Goal: Task Accomplishment & Management: Manage account settings

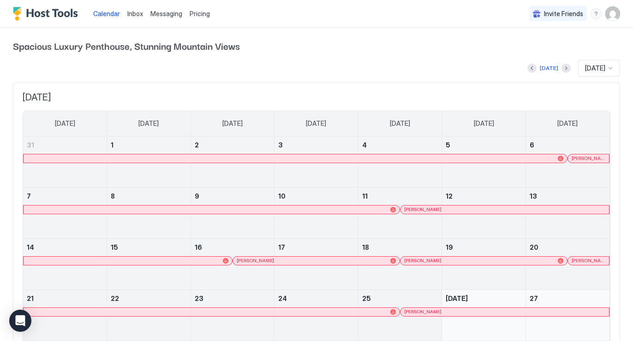
click at [609, 12] on img "User profile" at bounding box center [612, 13] width 15 height 15
click at [528, 49] on span "Settings" at bounding box center [529, 52] width 25 height 8
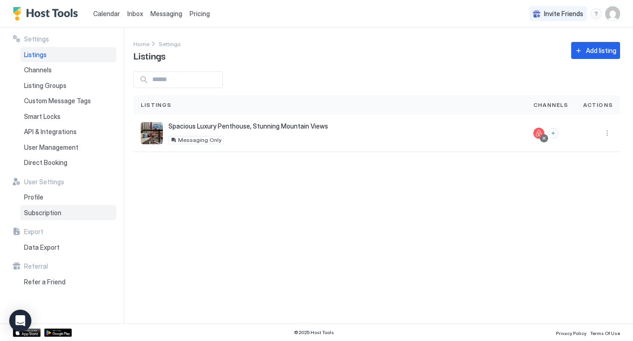
click at [45, 215] on span "Subscription" at bounding box center [42, 213] width 37 height 8
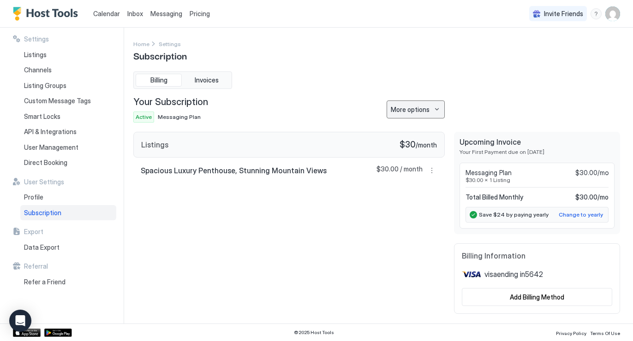
click at [419, 113] on div "More options" at bounding box center [410, 110] width 39 height 10
click at [411, 153] on span "Cancel Subscription" at bounding box center [418, 155] width 54 height 7
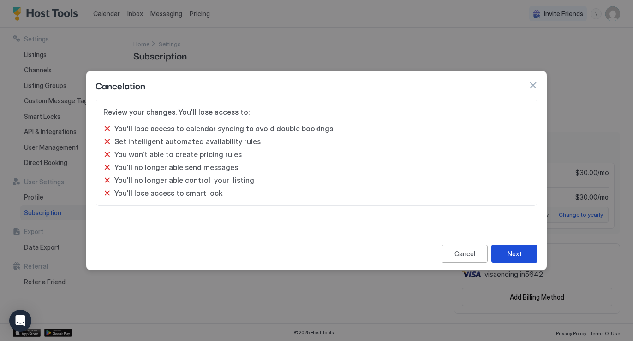
click at [522, 253] on button "Next" at bounding box center [514, 254] width 46 height 18
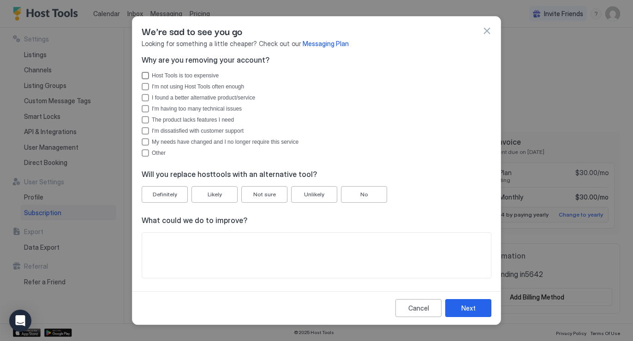
click at [145, 75] on div "Host Tools is too expensive" at bounding box center [145, 75] width 7 height 7
click at [456, 307] on button "Next" at bounding box center [468, 308] width 46 height 18
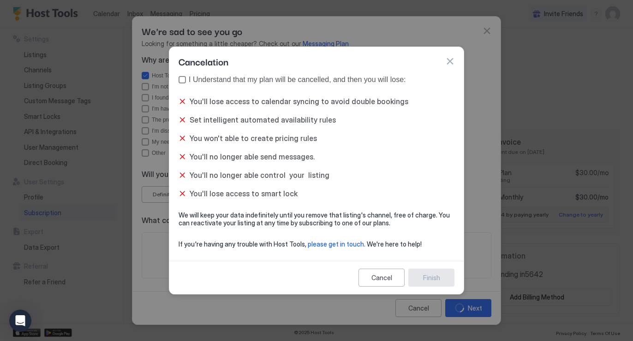
click at [182, 80] on div "true" at bounding box center [182, 79] width 7 height 7
click at [431, 280] on div "Finish" at bounding box center [431, 278] width 17 height 10
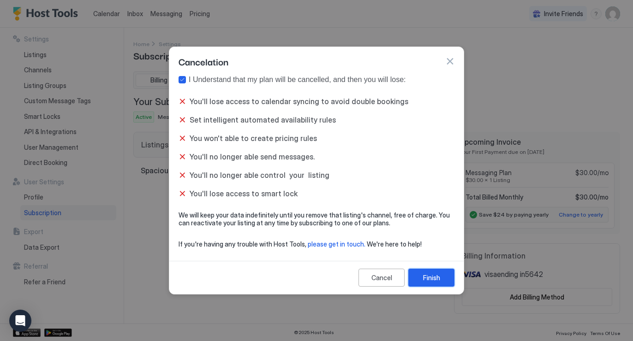
click at [426, 275] on div "Finish" at bounding box center [431, 278] width 17 height 10
click at [431, 277] on div "Finish" at bounding box center [431, 278] width 17 height 10
click at [427, 279] on div "Finish" at bounding box center [431, 278] width 17 height 10
click at [449, 60] on button "button" at bounding box center [449, 61] width 9 height 9
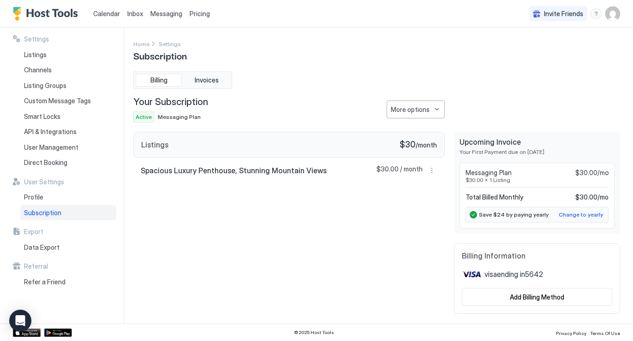
click at [610, 15] on img "User profile" at bounding box center [612, 13] width 15 height 15
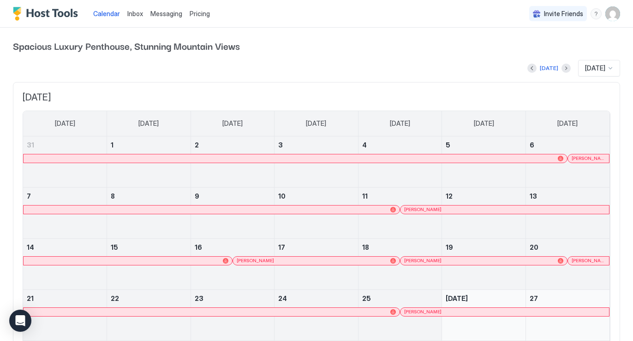
click at [613, 12] on img "User profile" at bounding box center [612, 13] width 15 height 15
click at [533, 52] on span "Settings" at bounding box center [529, 52] width 25 height 8
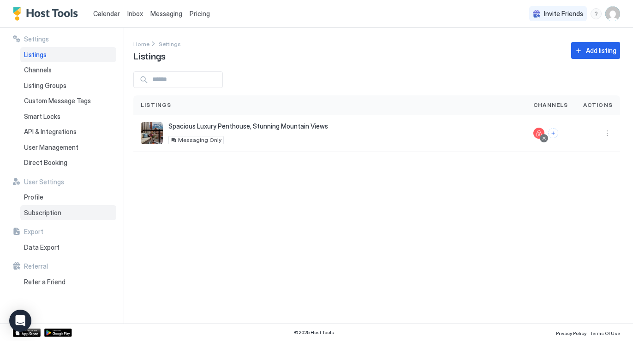
click at [34, 214] on span "Subscription" at bounding box center [42, 213] width 37 height 8
